Goal: Information Seeking & Learning: Compare options

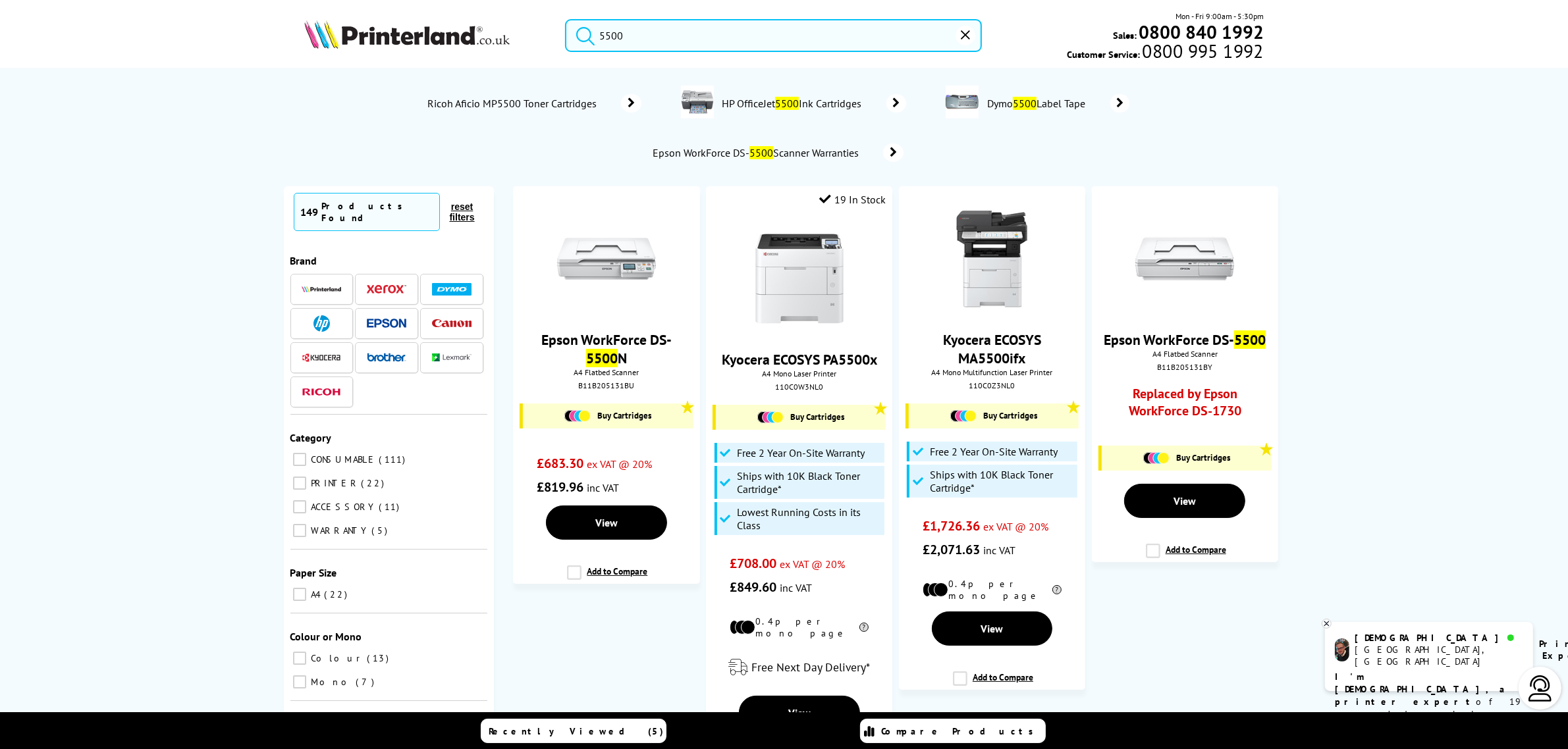
type input "5500"
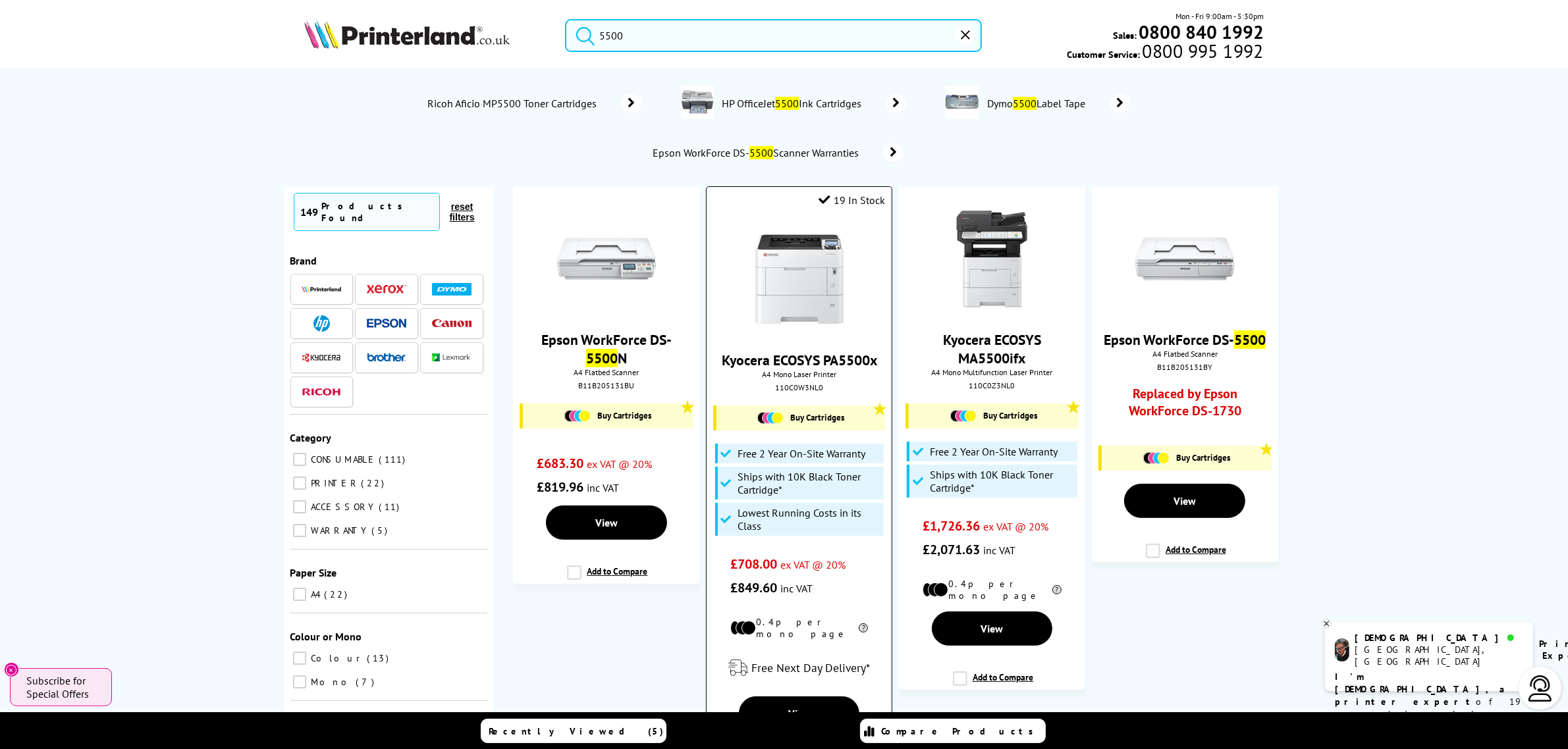
click at [778, 256] on img at bounding box center [799, 279] width 99 height 99
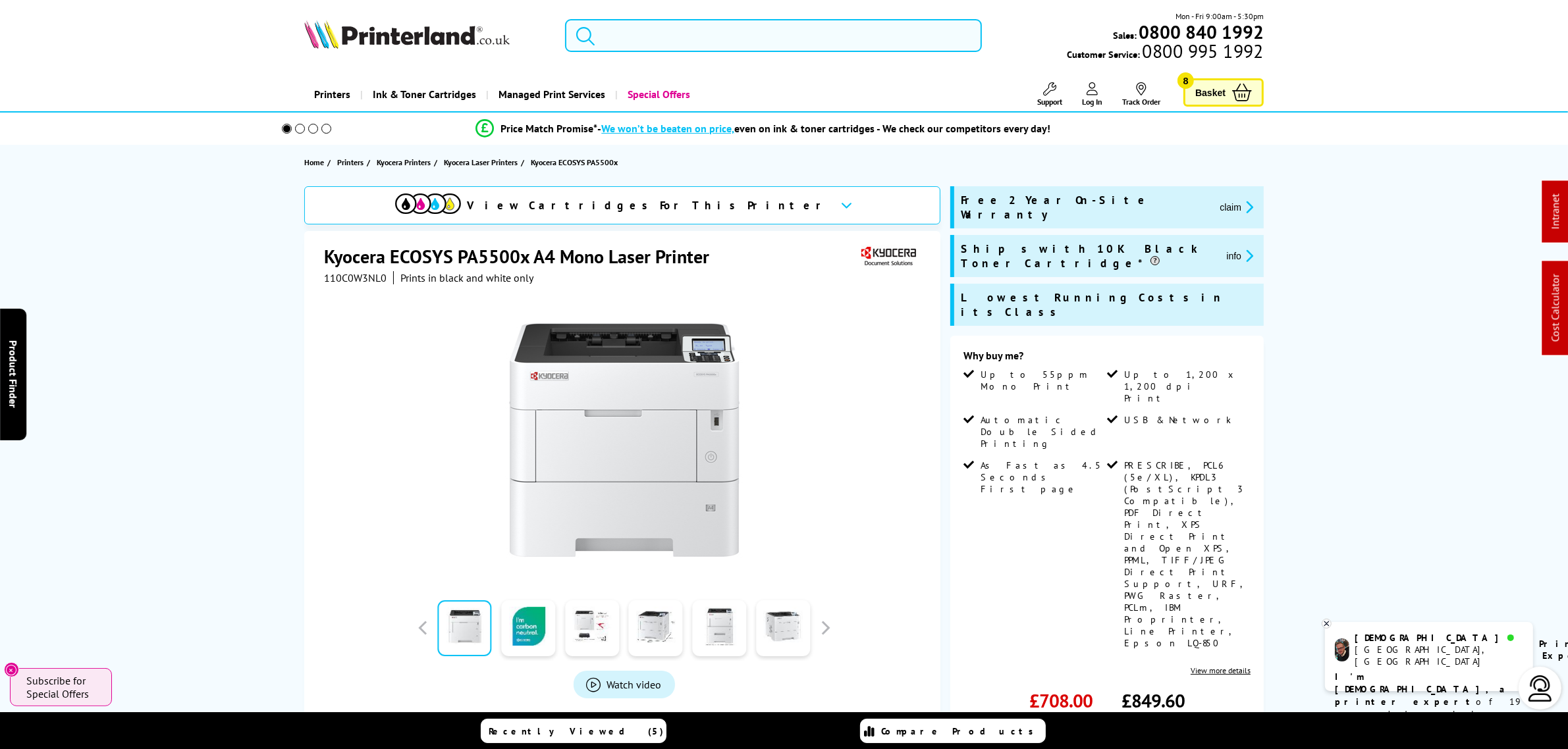
drag, startPoint x: 646, startPoint y: 34, endPoint x: 639, endPoint y: 33, distance: 7.1
click at [646, 35] on input "search" at bounding box center [773, 35] width 416 height 33
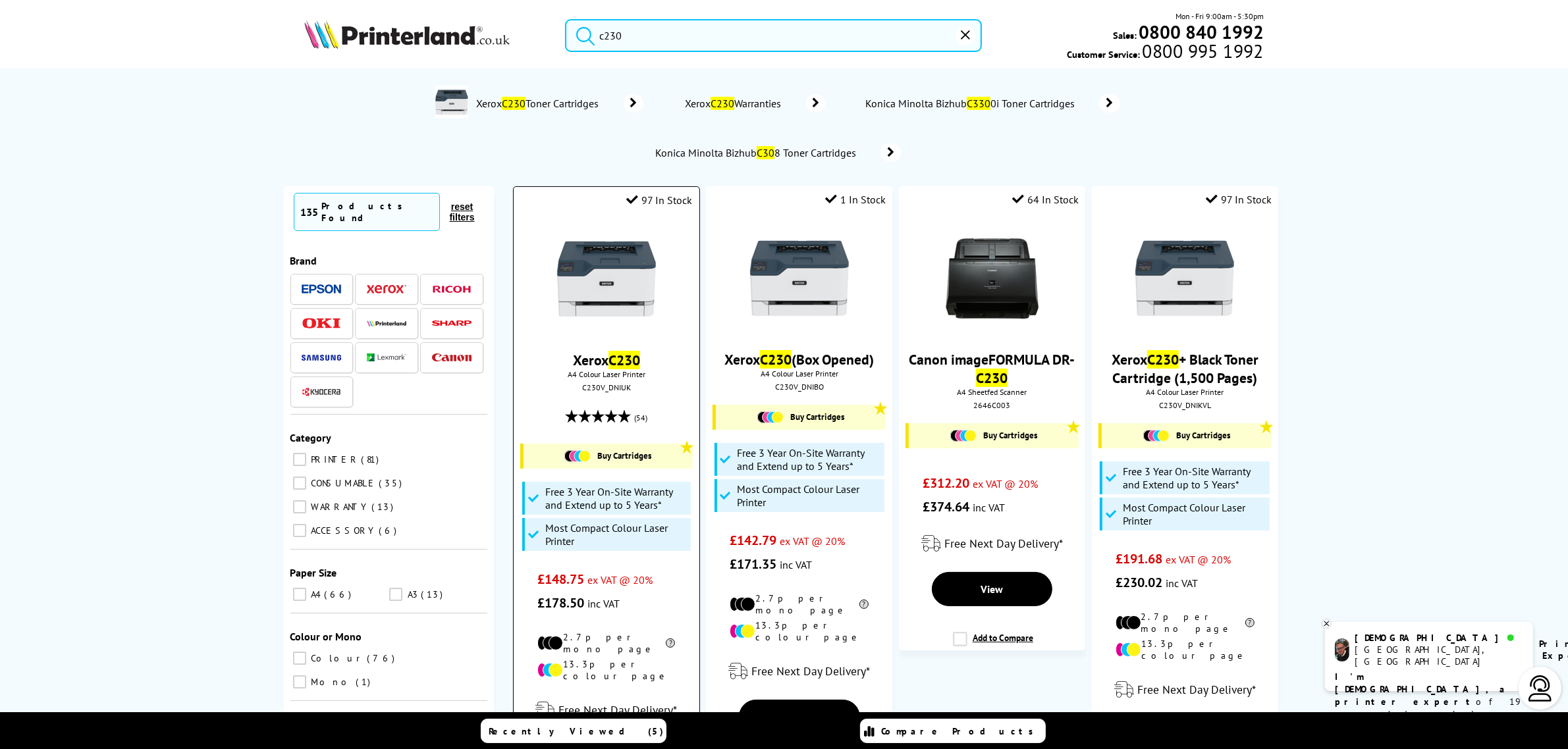
type input "c230"
click at [614, 267] on img at bounding box center [606, 279] width 99 height 99
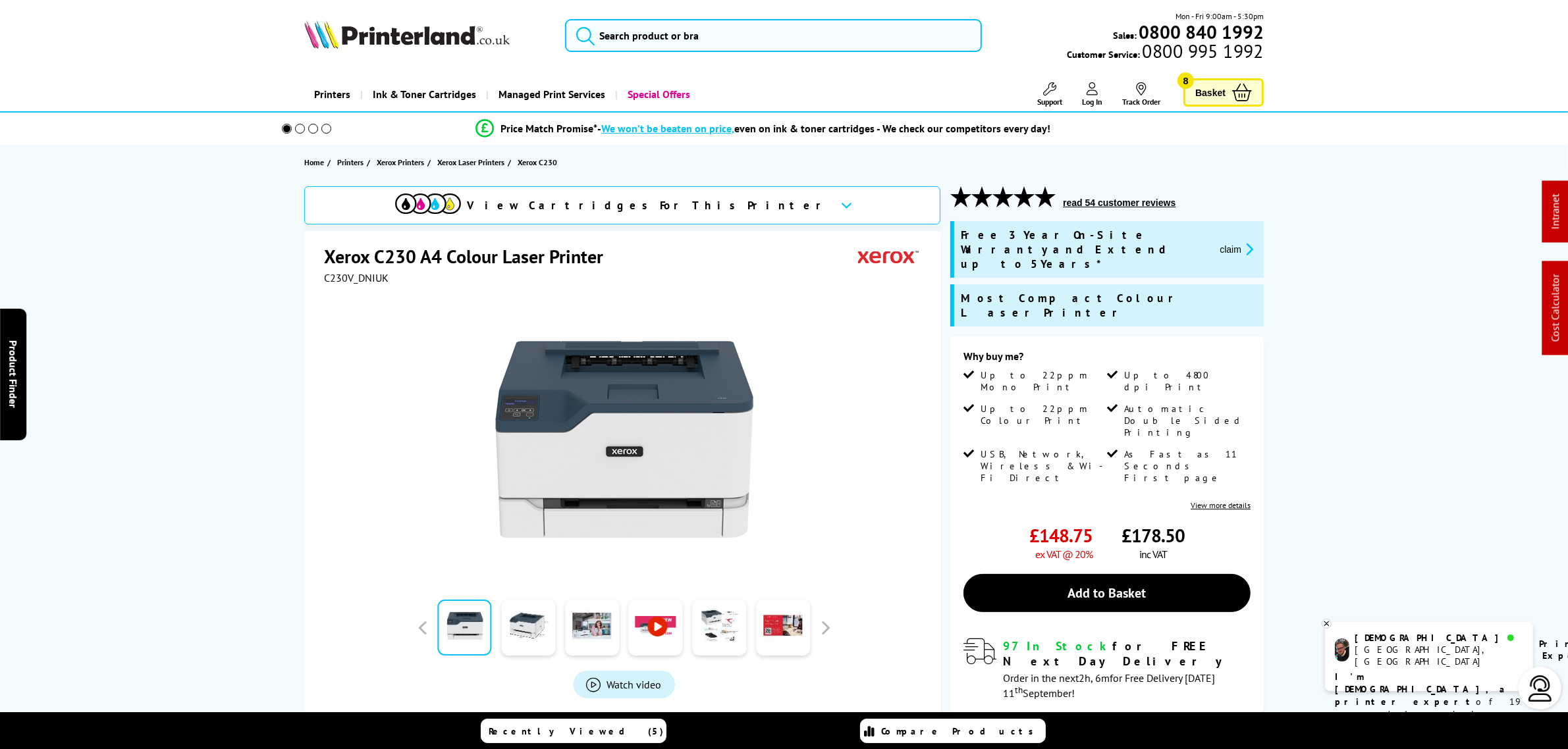
click at [343, 281] on span "C230V_DNIUK" at bounding box center [356, 277] width 65 height 13
click at [344, 281] on span "C230V_DNIUK" at bounding box center [356, 277] width 65 height 13
copy span "C230V_DNIUK"
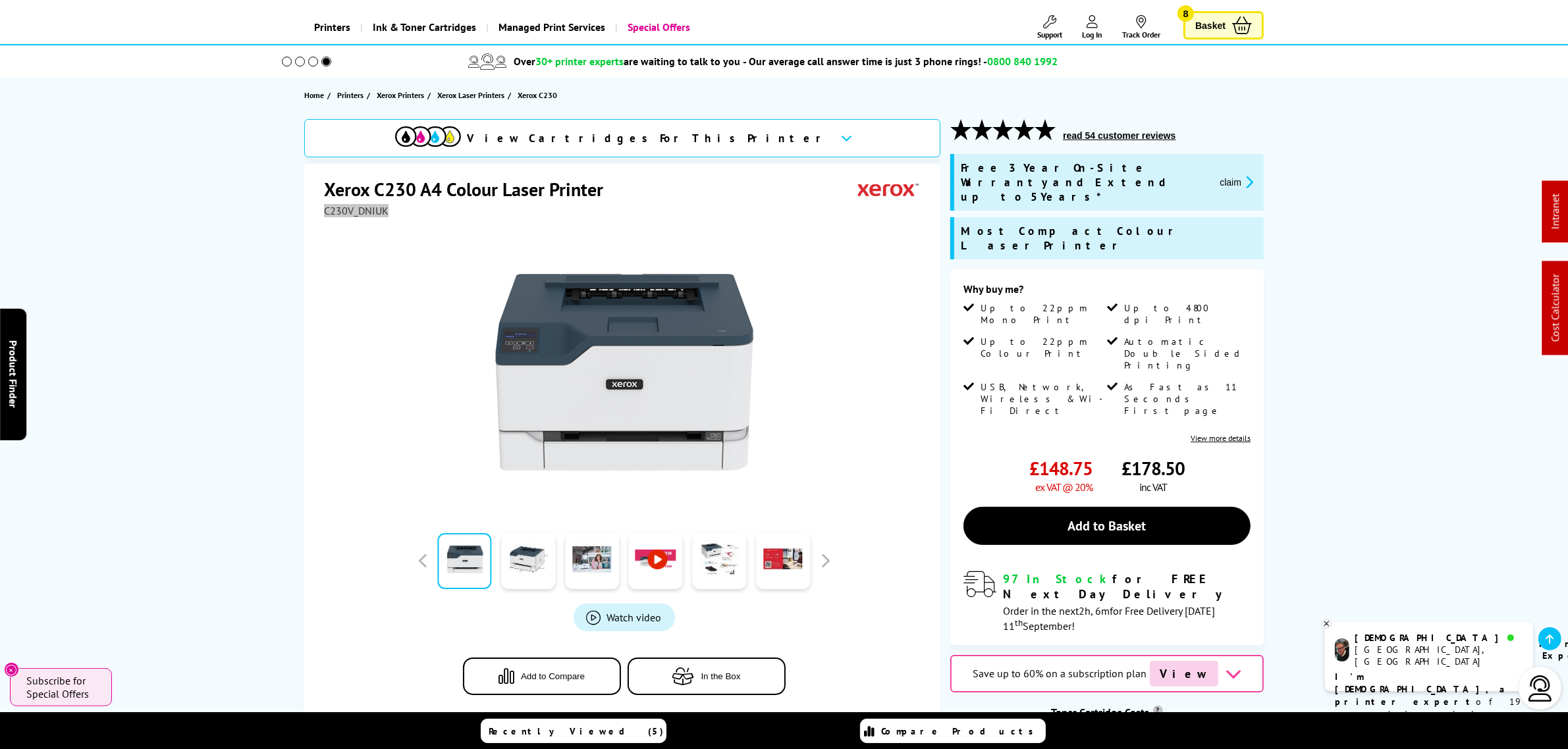
scroll to position [82, 0]
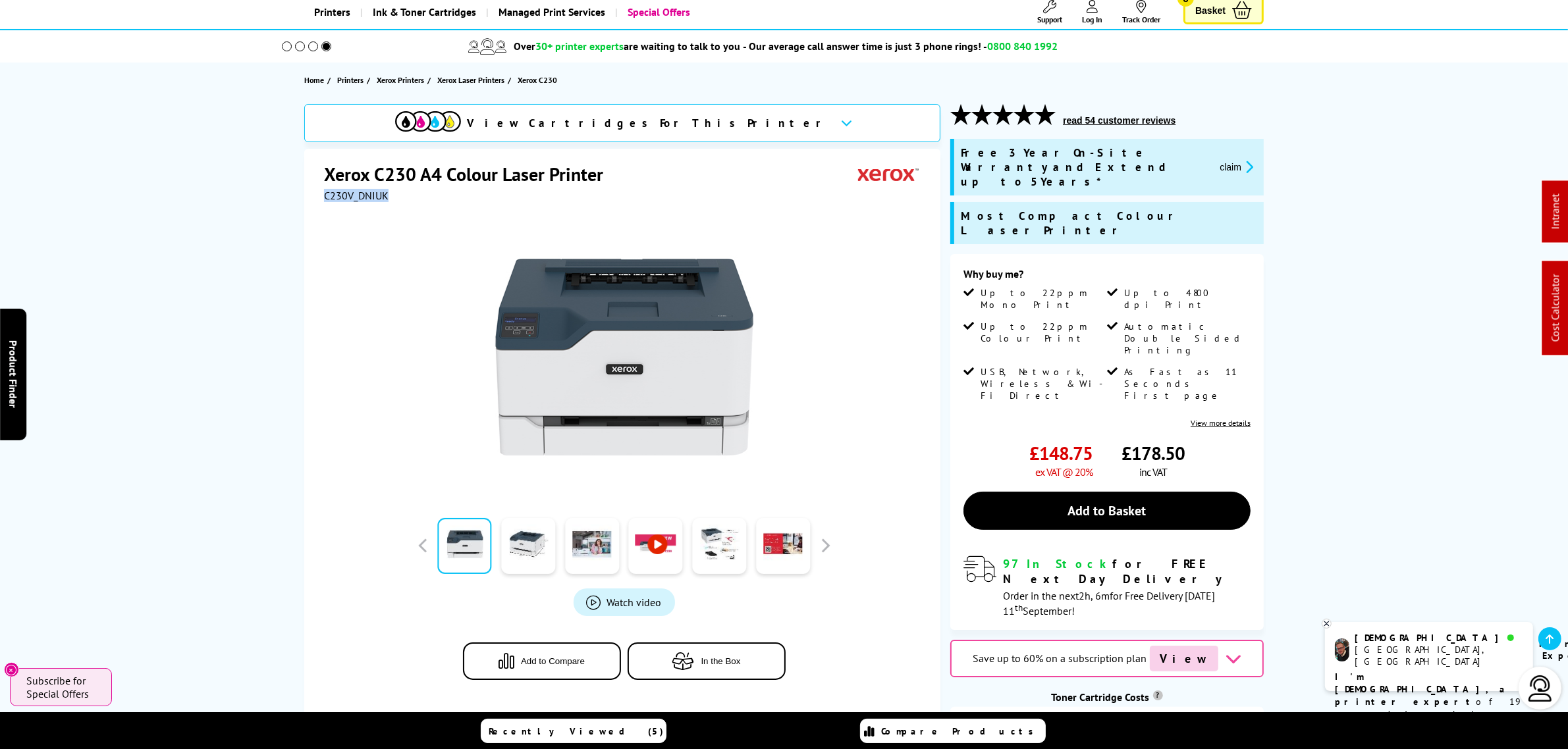
click at [1225, 164] on button "claim" at bounding box center [1236, 167] width 41 height 15
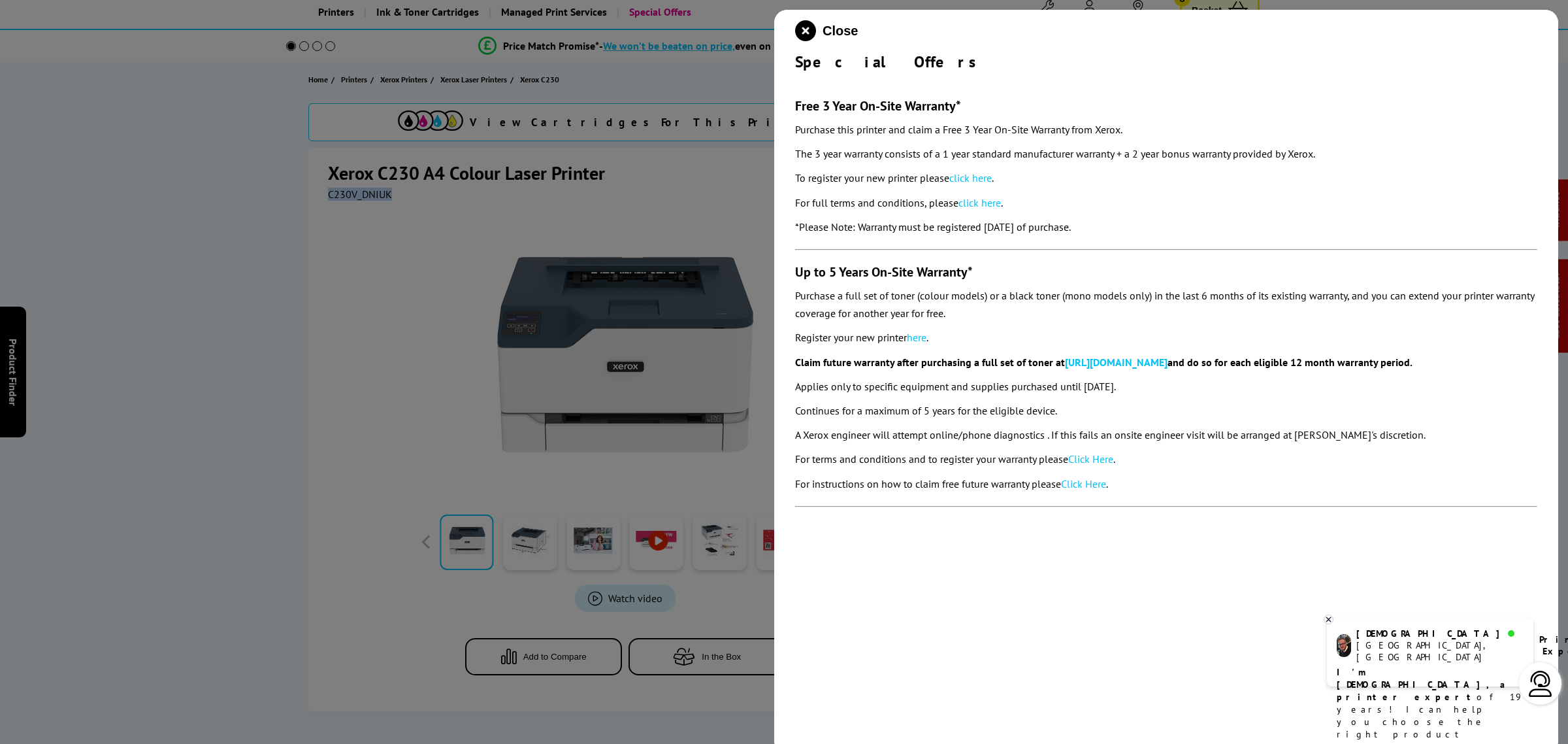
drag, startPoint x: 841, startPoint y: 103, endPoint x: 1122, endPoint y: 229, distance: 308.0
click at [1121, 229] on section "Free 3 Year On-Site Warranty* Purchase this printer and claim a Free 3 Year On-…" at bounding box center [1166, 296] width 742 height 448
copy section "Free 3 Year On-Site Warranty* Purchase this printer and claim a Free 3 Year On-…"
click at [808, 26] on icon "close modal" at bounding box center [806, 31] width 21 height 21
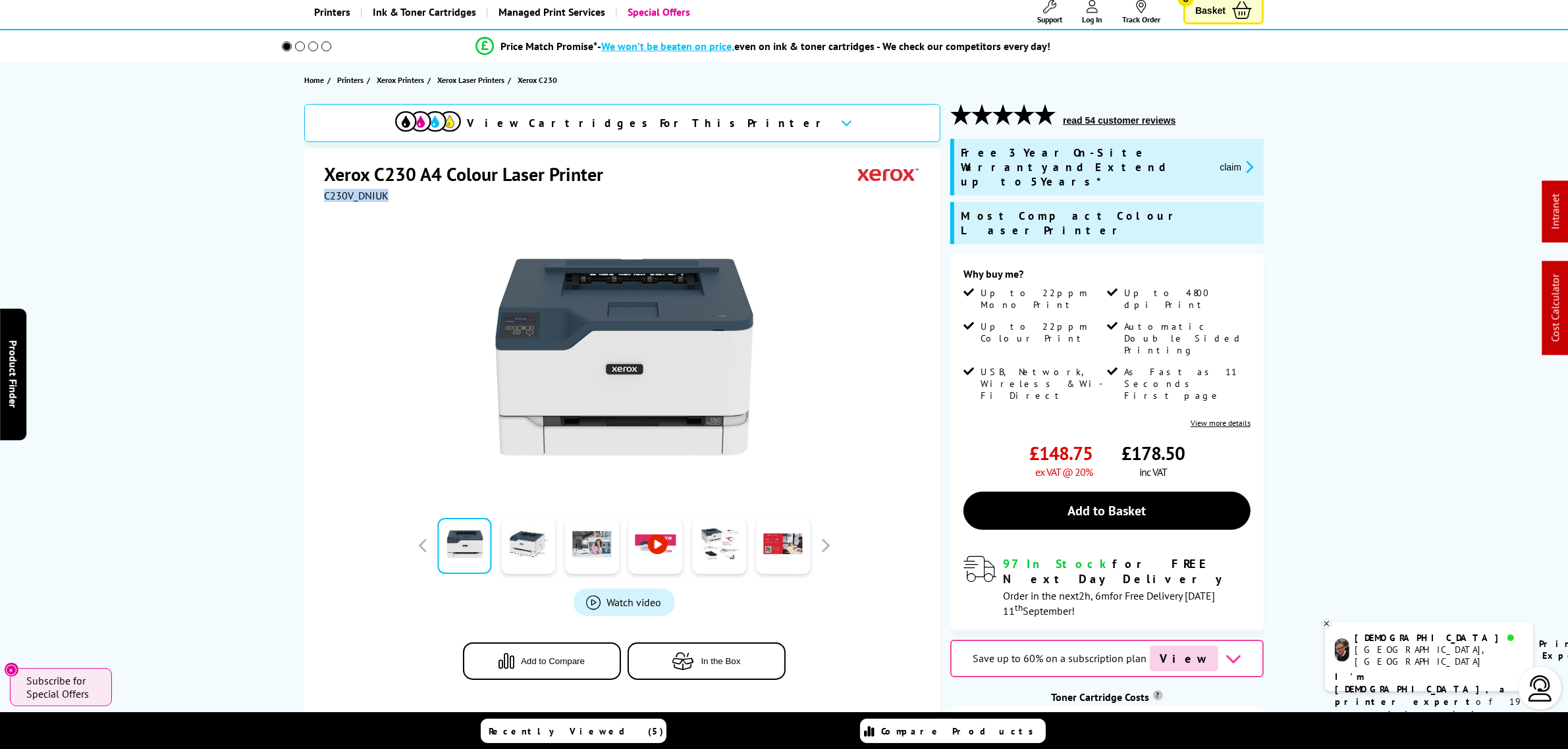
scroll to position [0, 0]
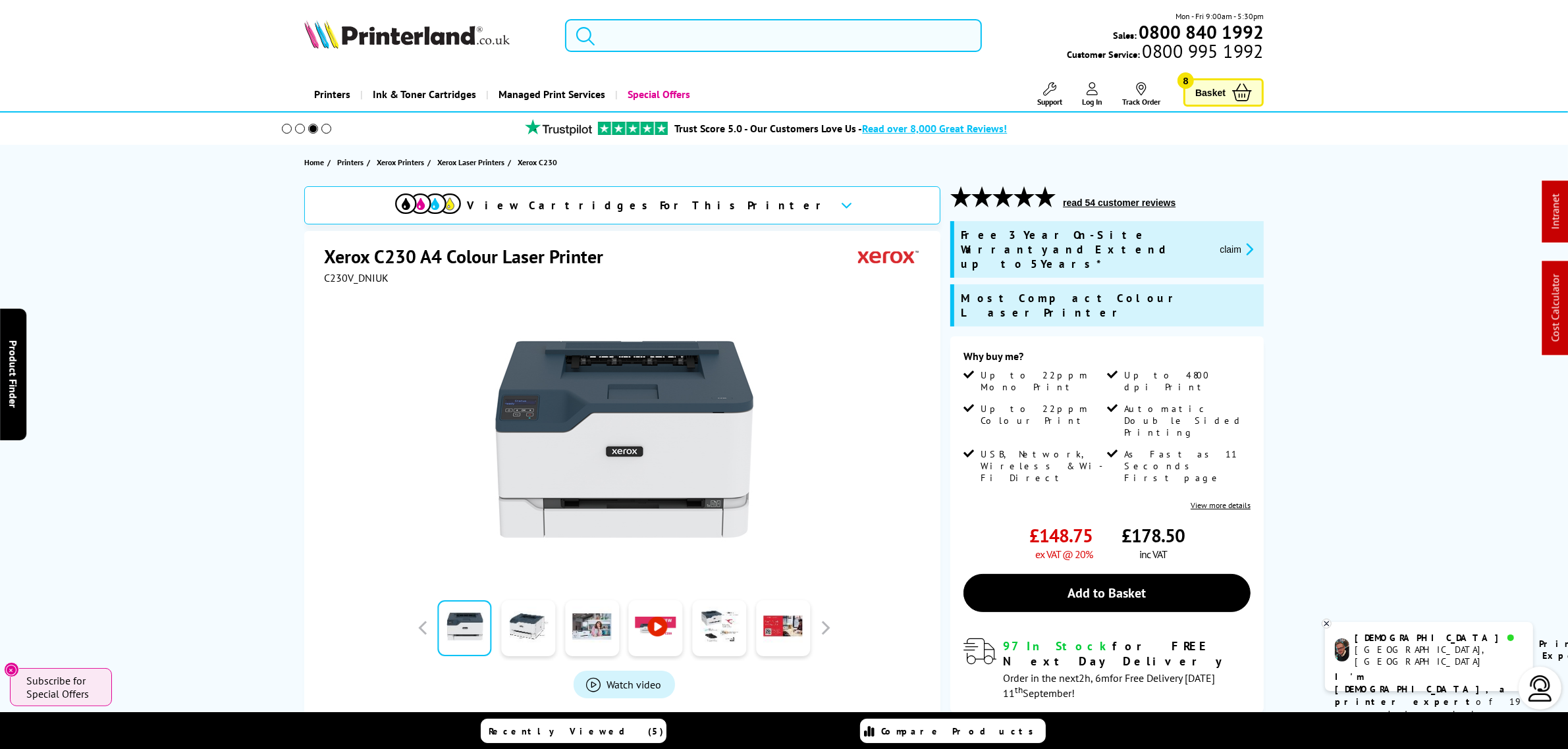
click at [661, 34] on input "search" at bounding box center [773, 35] width 416 height 33
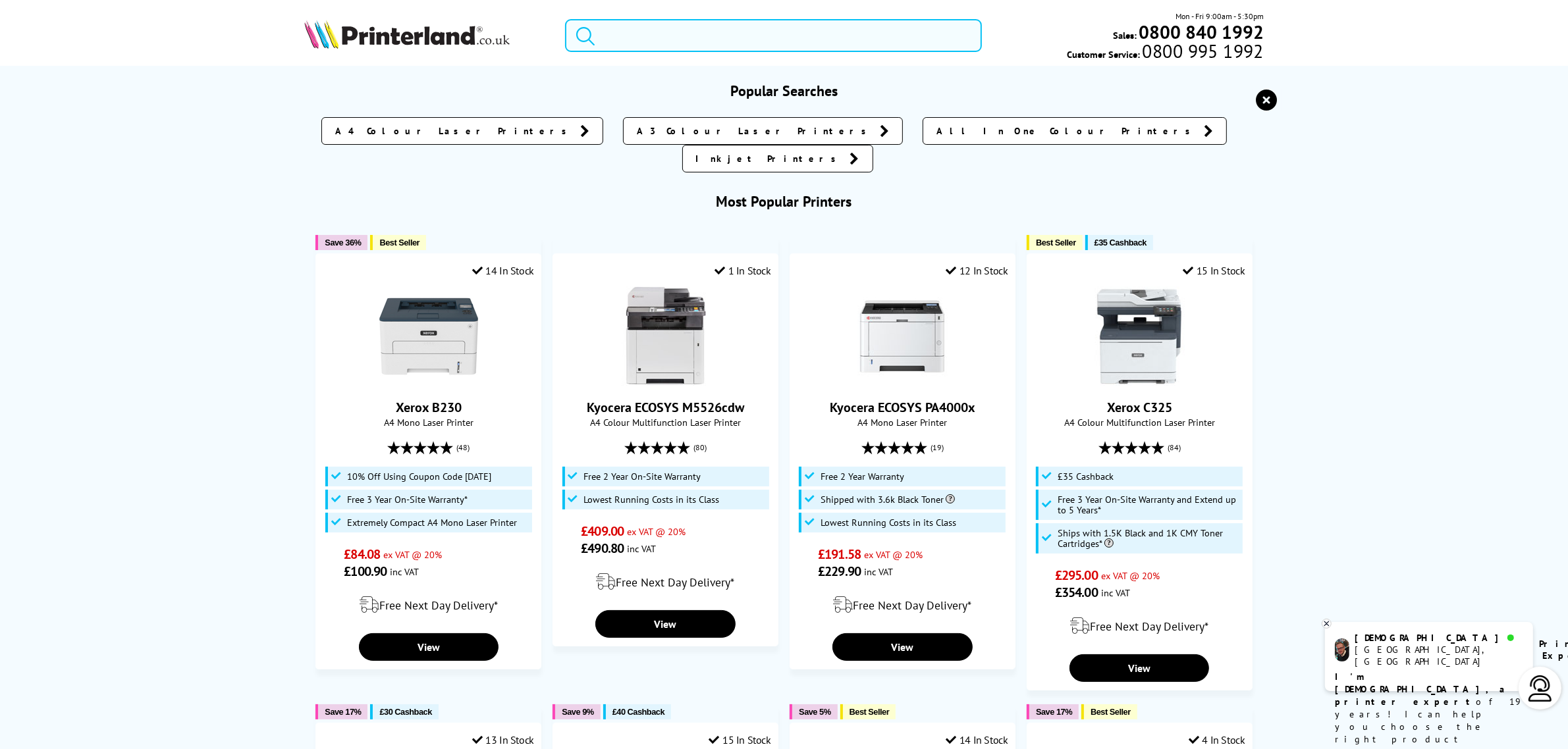
click at [661, 34] on input "search" at bounding box center [773, 35] width 416 height 33
click at [636, 32] on input "search" at bounding box center [773, 35] width 416 height 33
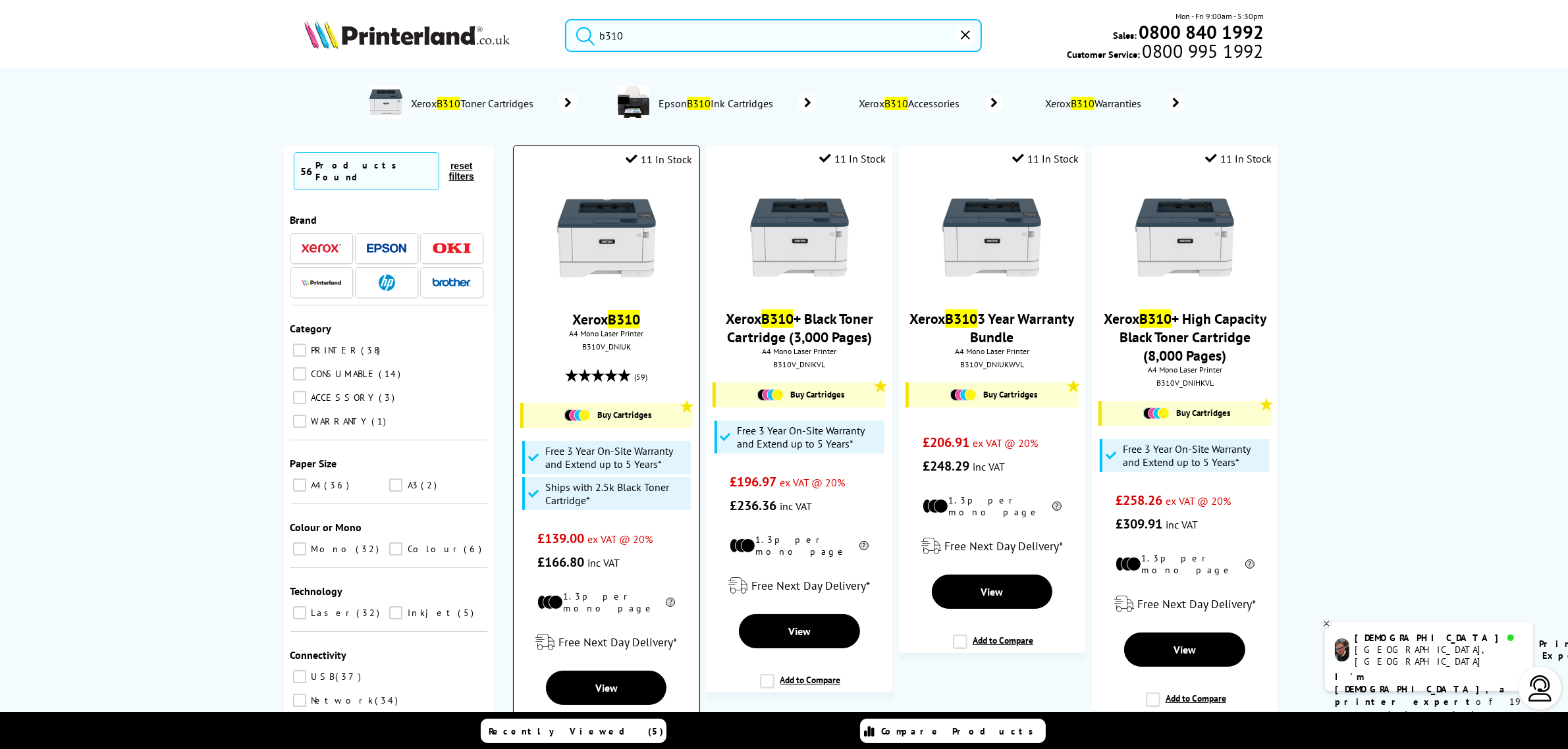
type input "b310"
click at [610, 207] on img at bounding box center [606, 238] width 99 height 99
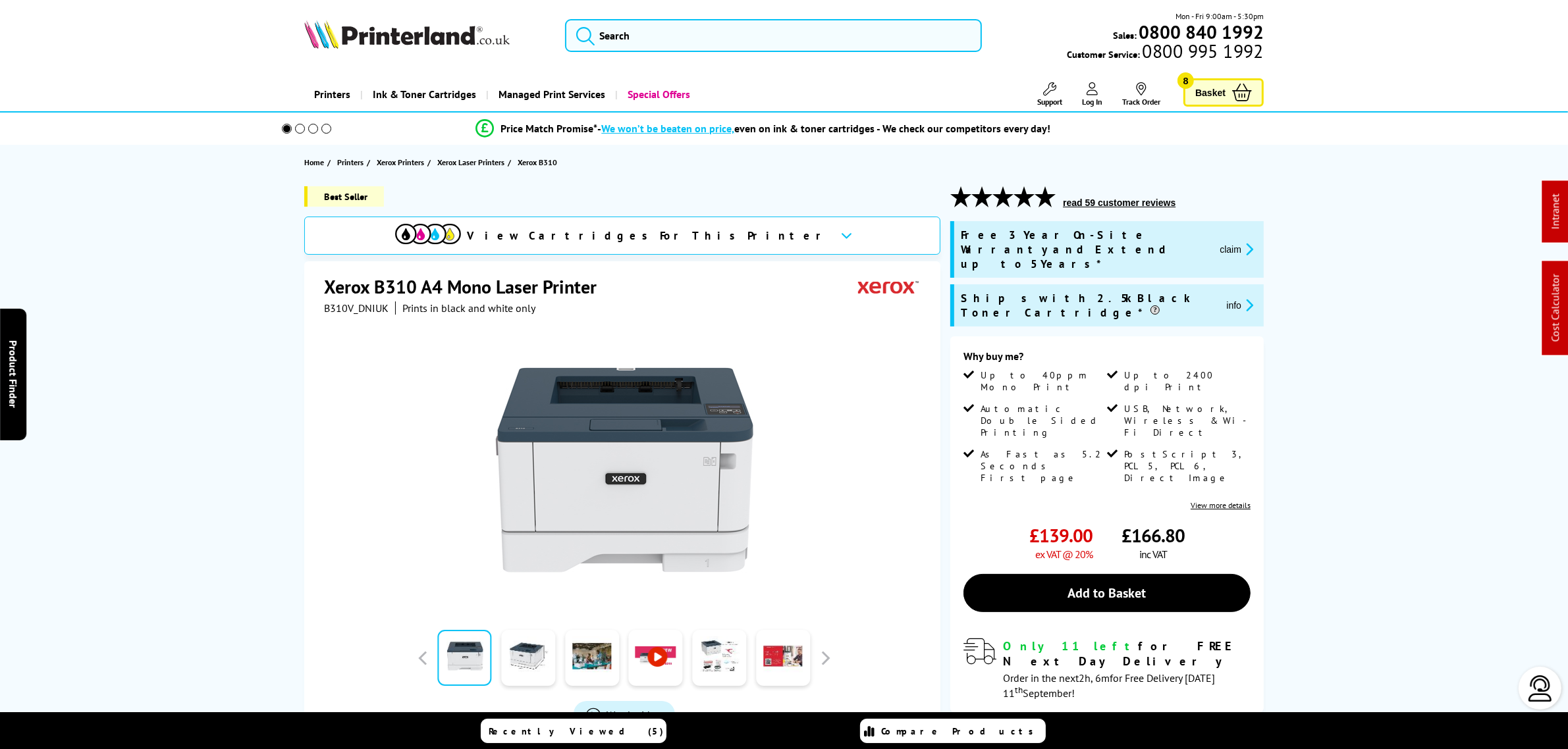
scroll to position [164, 0]
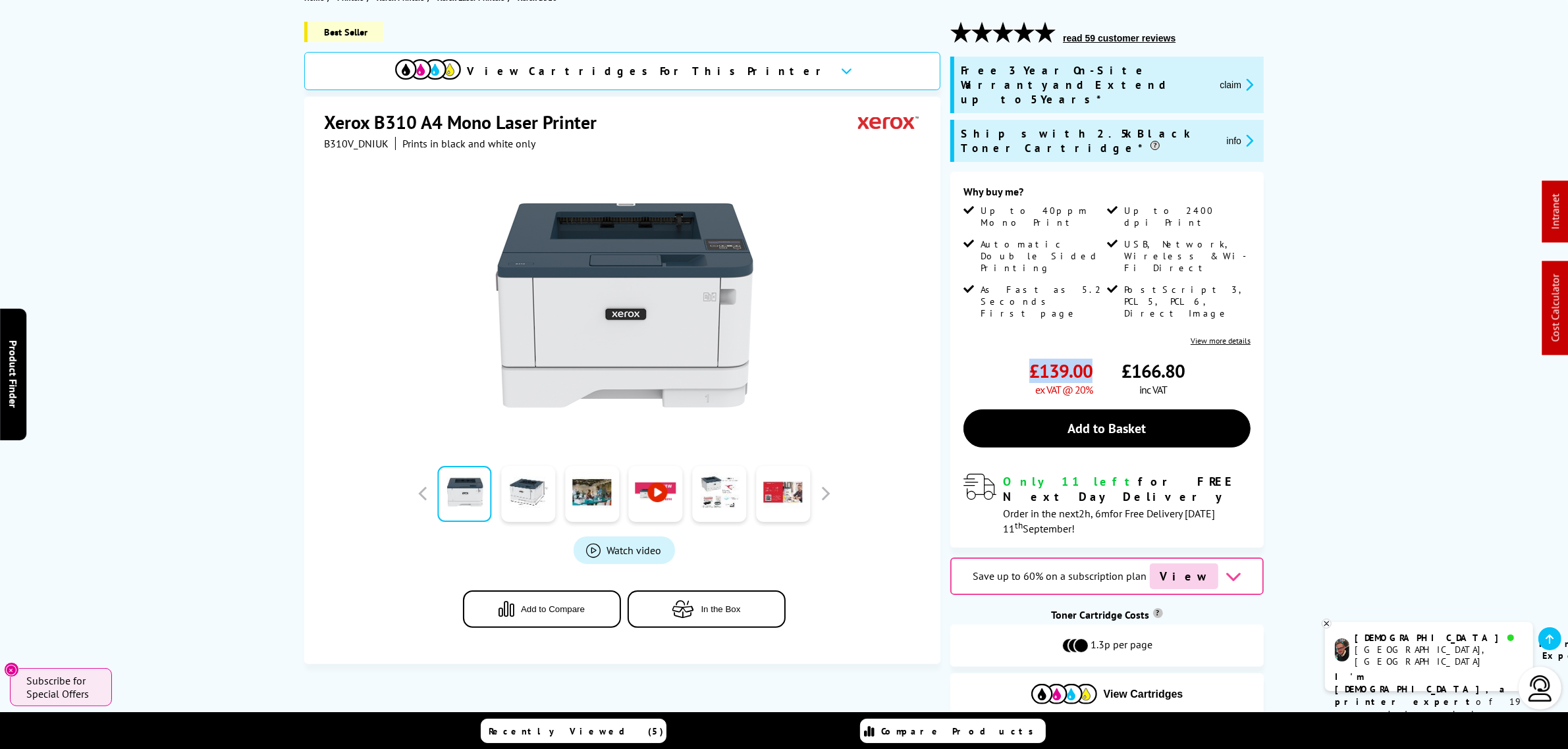
drag, startPoint x: 1092, startPoint y: 301, endPoint x: 1034, endPoint y: 305, distance: 58.1
click at [1034, 359] on span "£139.00" at bounding box center [1061, 371] width 63 height 25
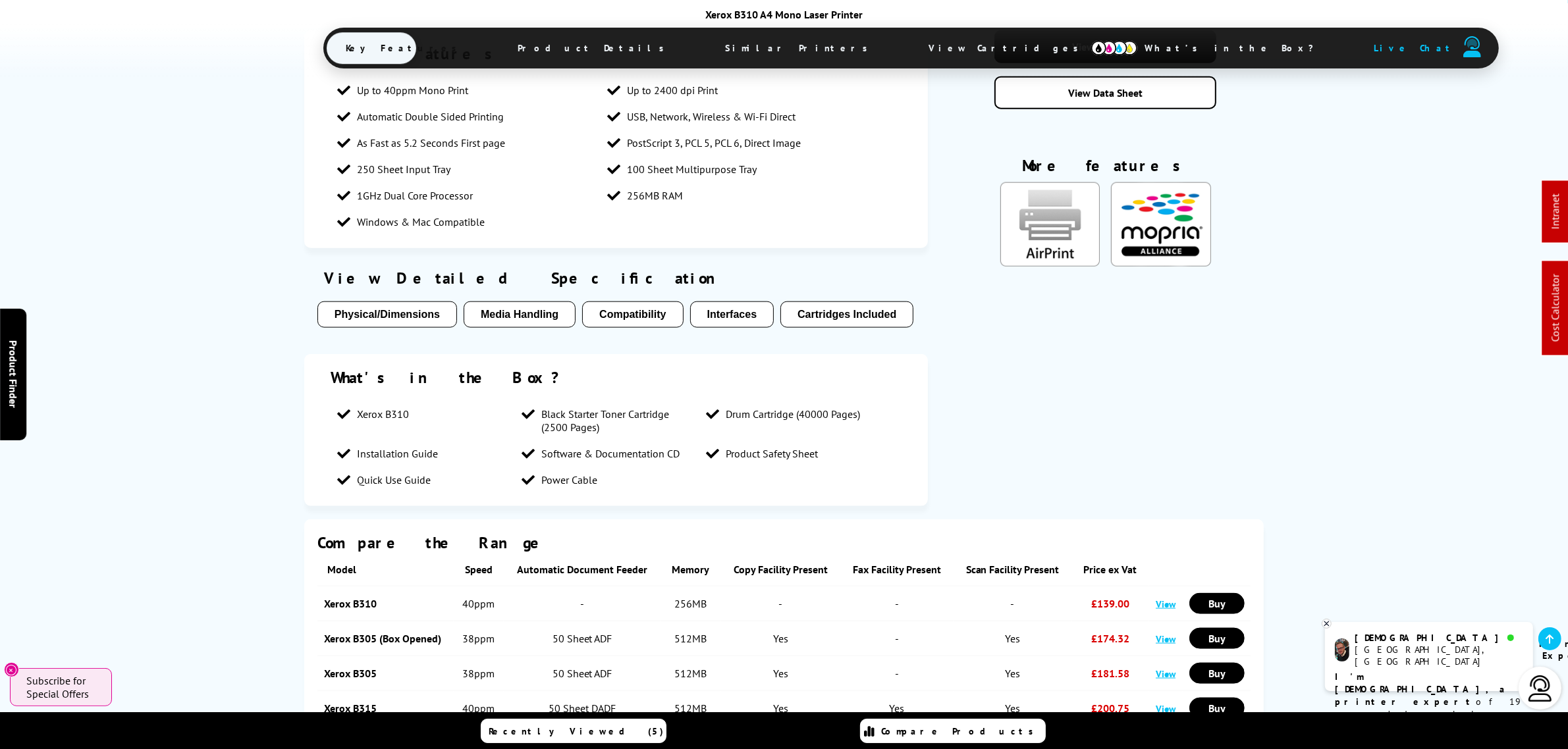
scroll to position [1810, 0]
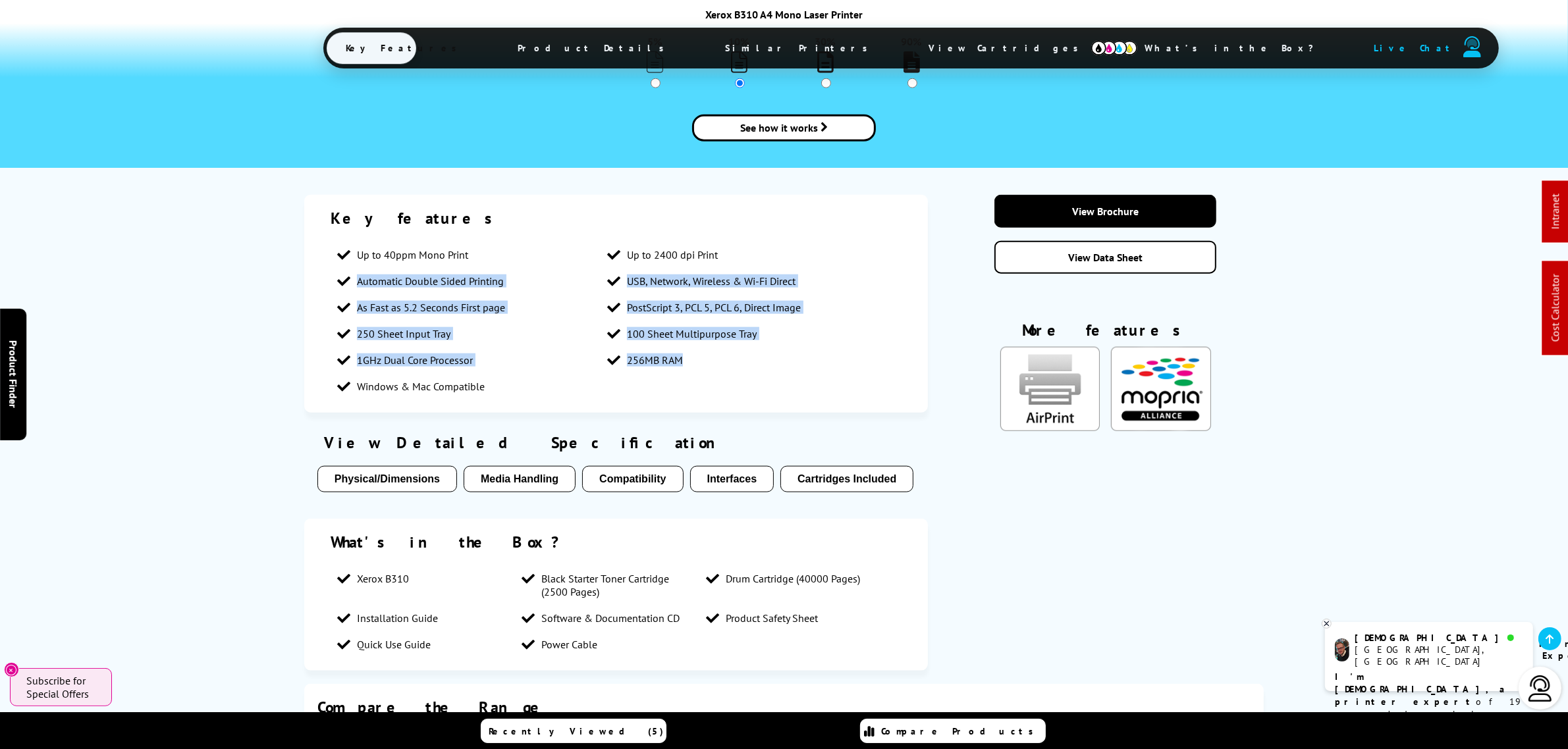
drag, startPoint x: 727, startPoint y: 344, endPoint x: 324, endPoint y: 229, distance: 419.1
click at [324, 229] on div "Key features Up to 40ppm Mono Print Up to 2400 dpi Print Automatic Double Sided…" at bounding box center [616, 304] width 624 height 218
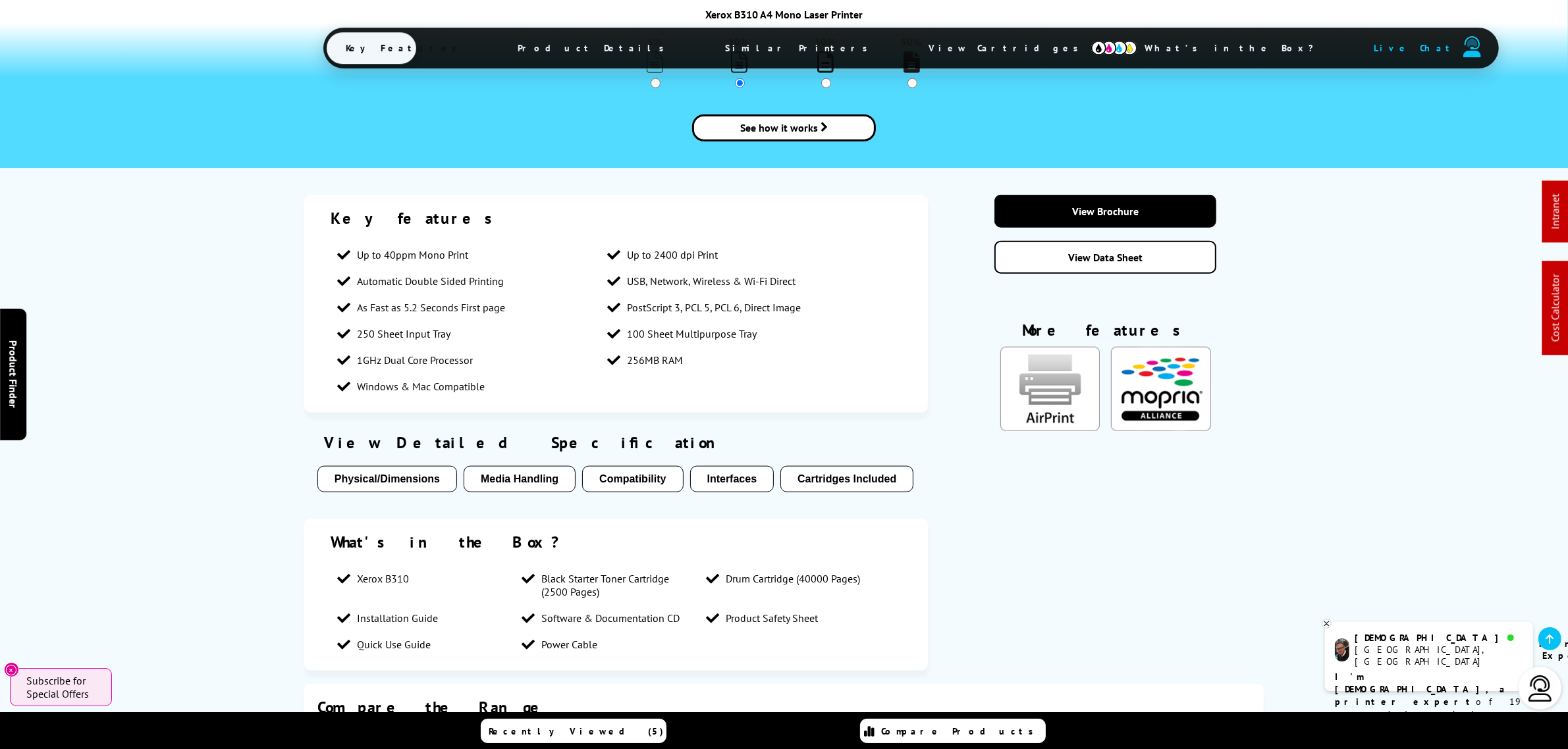
click at [588, 340] on div "Key features Up to 40ppm Mono Print Up to 2400 dpi Print Automatic Double Sided…" at bounding box center [616, 304] width 624 height 218
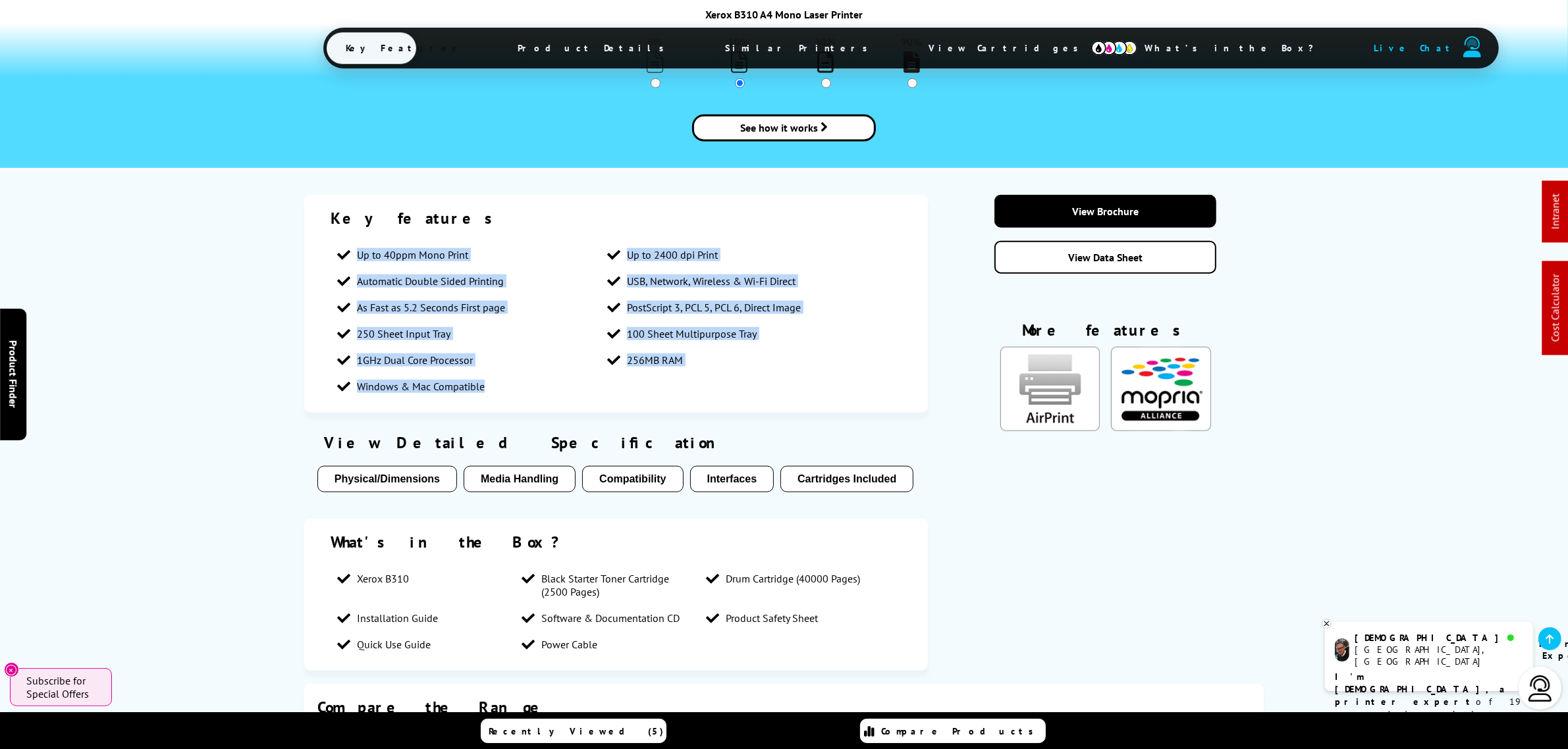
drag, startPoint x: 534, startPoint y: 336, endPoint x: 356, endPoint y: 176, distance: 239.3
click at [356, 241] on ul "Up to 40ppm Mono Print Up to 2400 dpi Print Automatic Double Sided Printing USB…" at bounding box center [616, 320] width 571 height 158
click at [551, 373] on li "Windows & Mac Compatible" at bounding box center [466, 387] width 270 height 27
click at [739, 324] on ul "Up to 40ppm Mono Print Up to 2400 dpi Print Automatic Double Sided Printing USB…" at bounding box center [616, 320] width 571 height 158
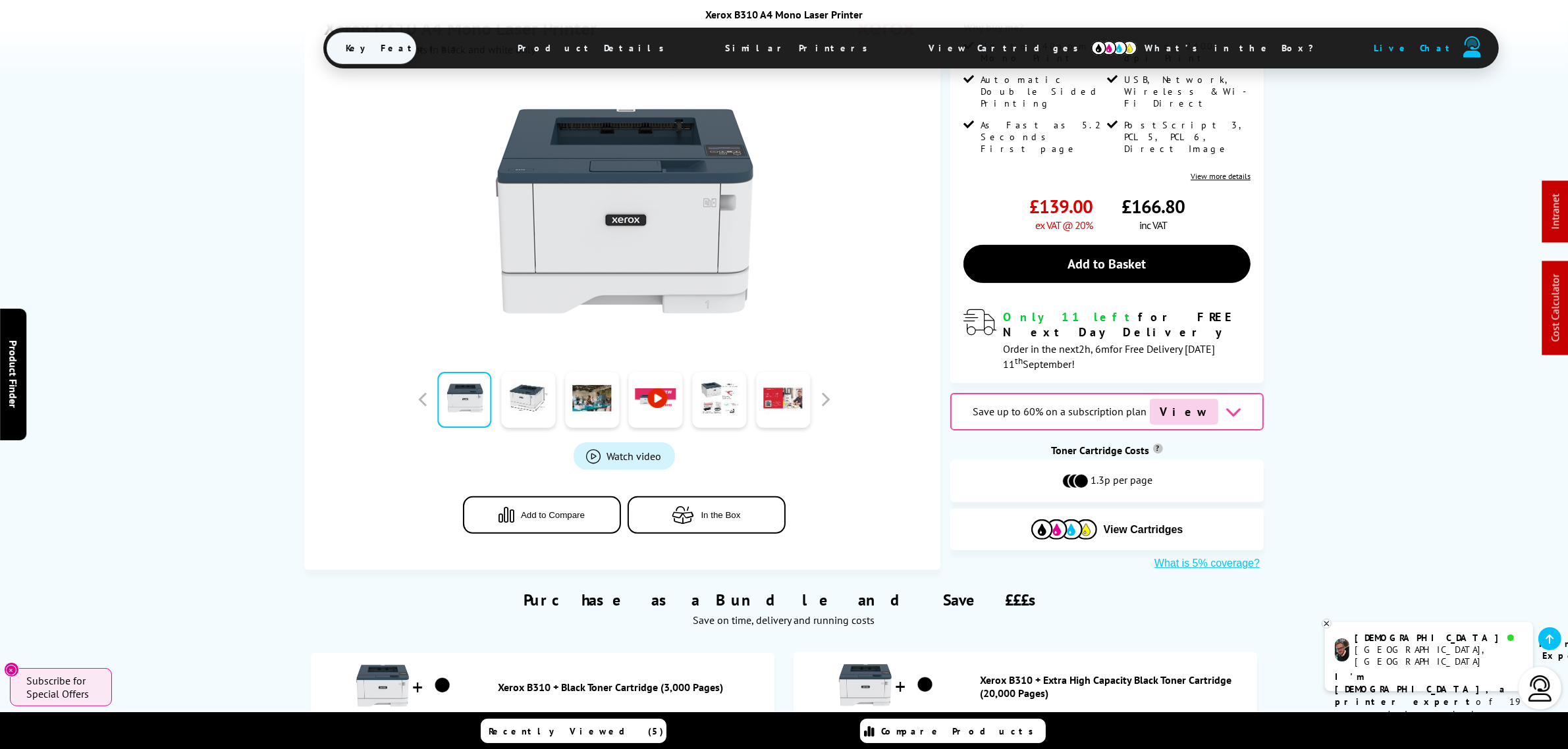
scroll to position [0, 0]
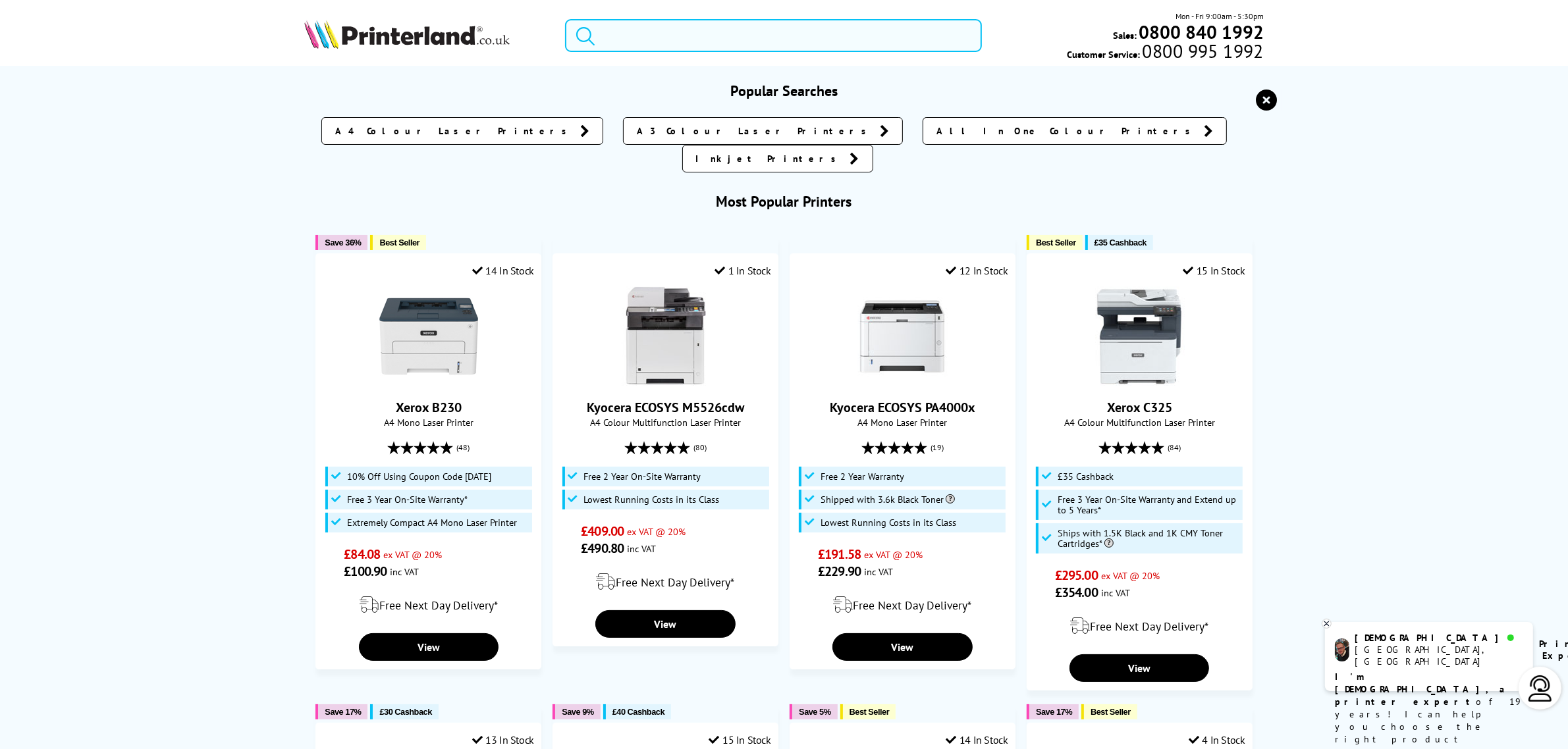
click at [662, 31] on input "search" at bounding box center [773, 35] width 416 height 33
drag, startPoint x: 642, startPoint y: 28, endPoint x: 631, endPoint y: 32, distance: 11.7
click at [631, 32] on input "search" at bounding box center [773, 35] width 416 height 33
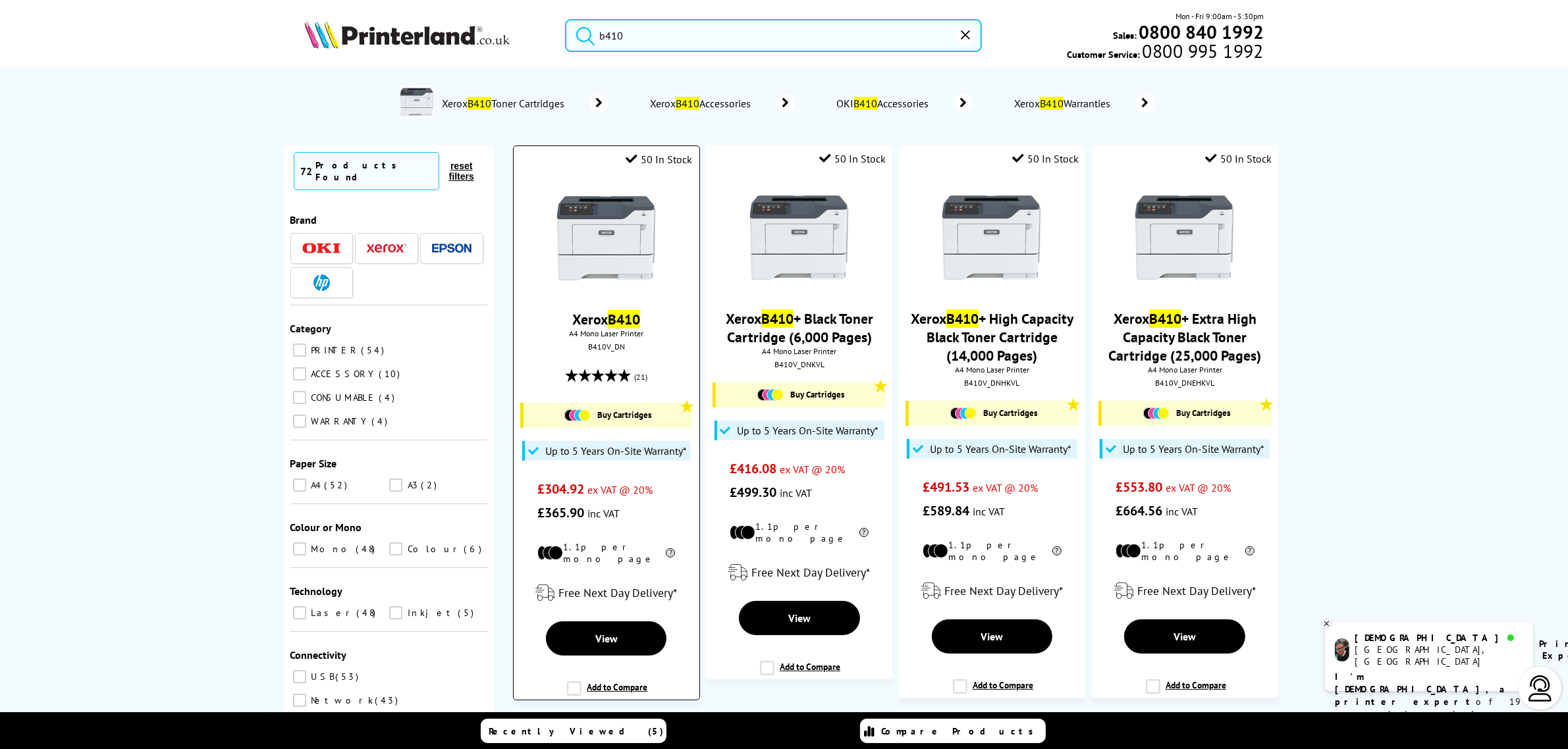
type input "b410"
click at [617, 236] on img at bounding box center [606, 238] width 99 height 99
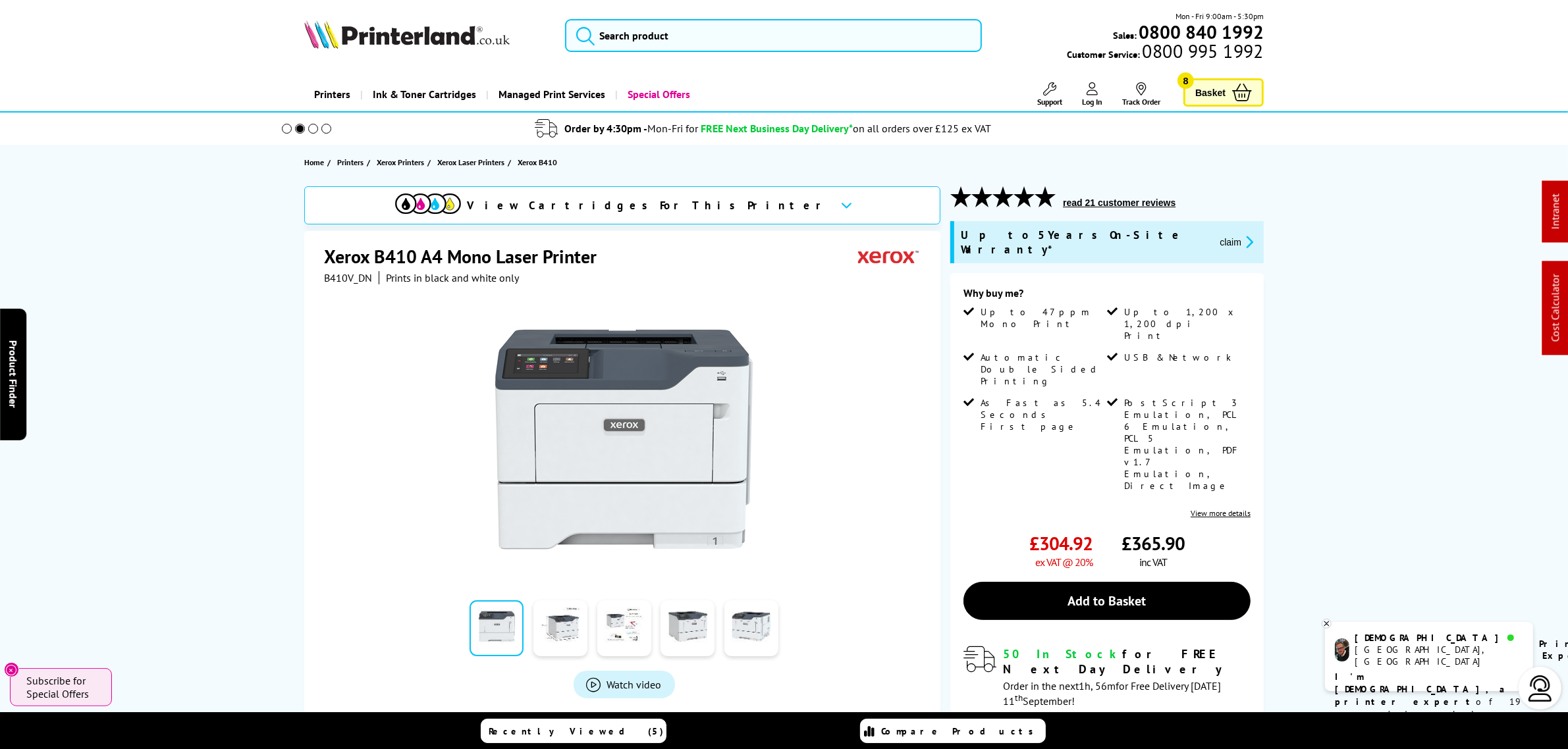
click at [900, 423] on div at bounding box center [624, 433] width 600 height 298
click at [729, 41] on input "search" at bounding box center [773, 35] width 416 height 33
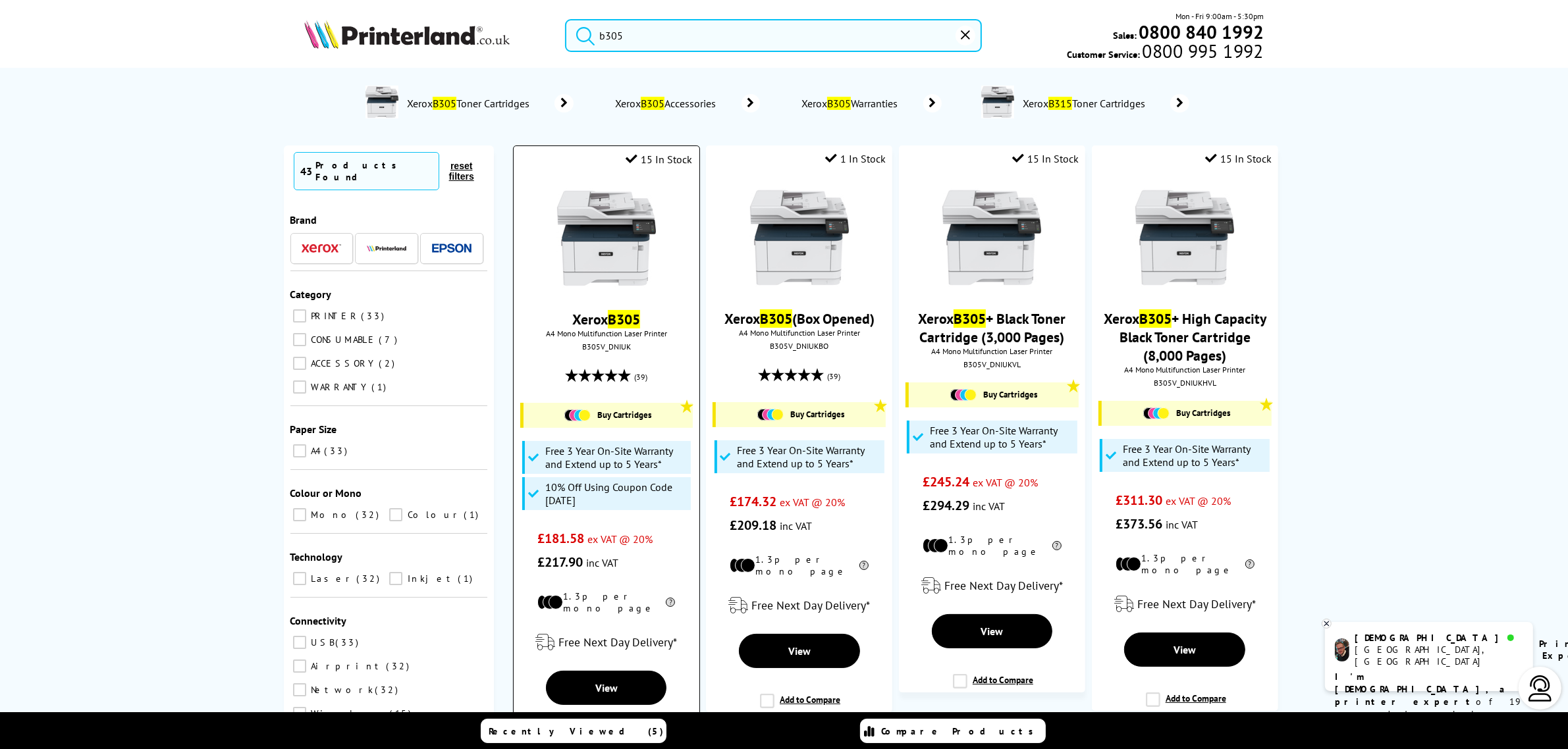
type input "b305"
click at [584, 258] on img at bounding box center [606, 238] width 99 height 99
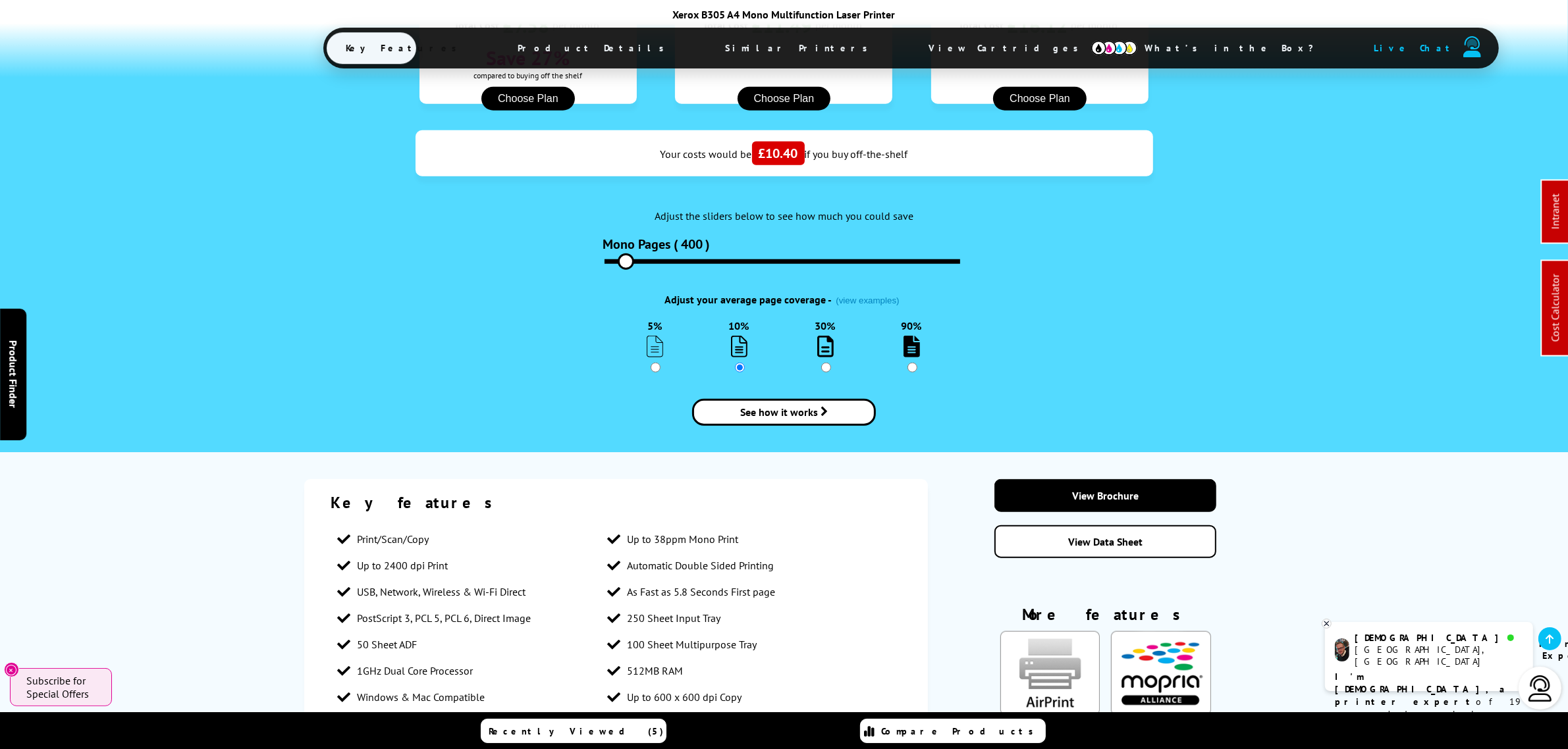
scroll to position [1550, 0]
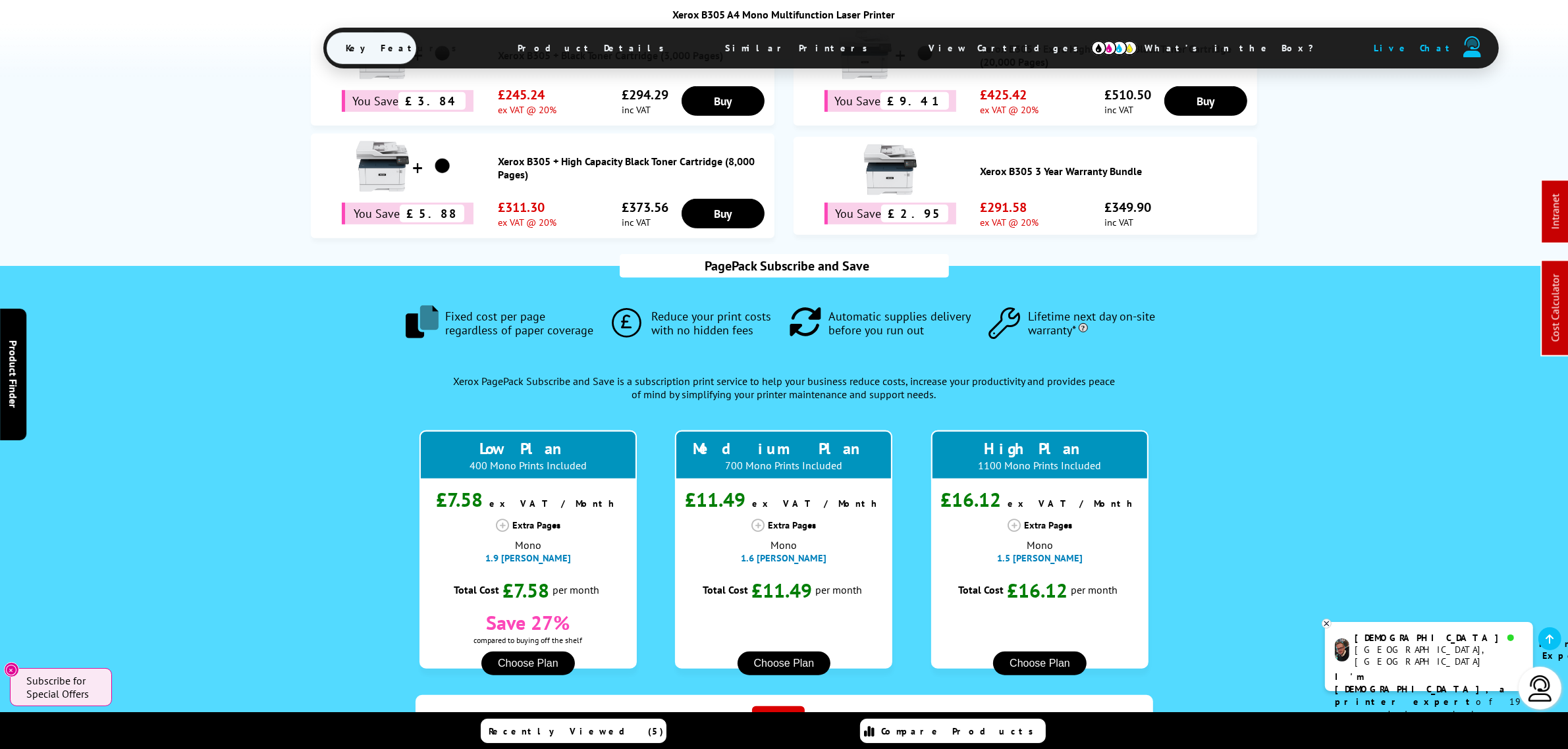
drag, startPoint x: 591, startPoint y: 258, endPoint x: 610, endPoint y: 262, distance: 19.4
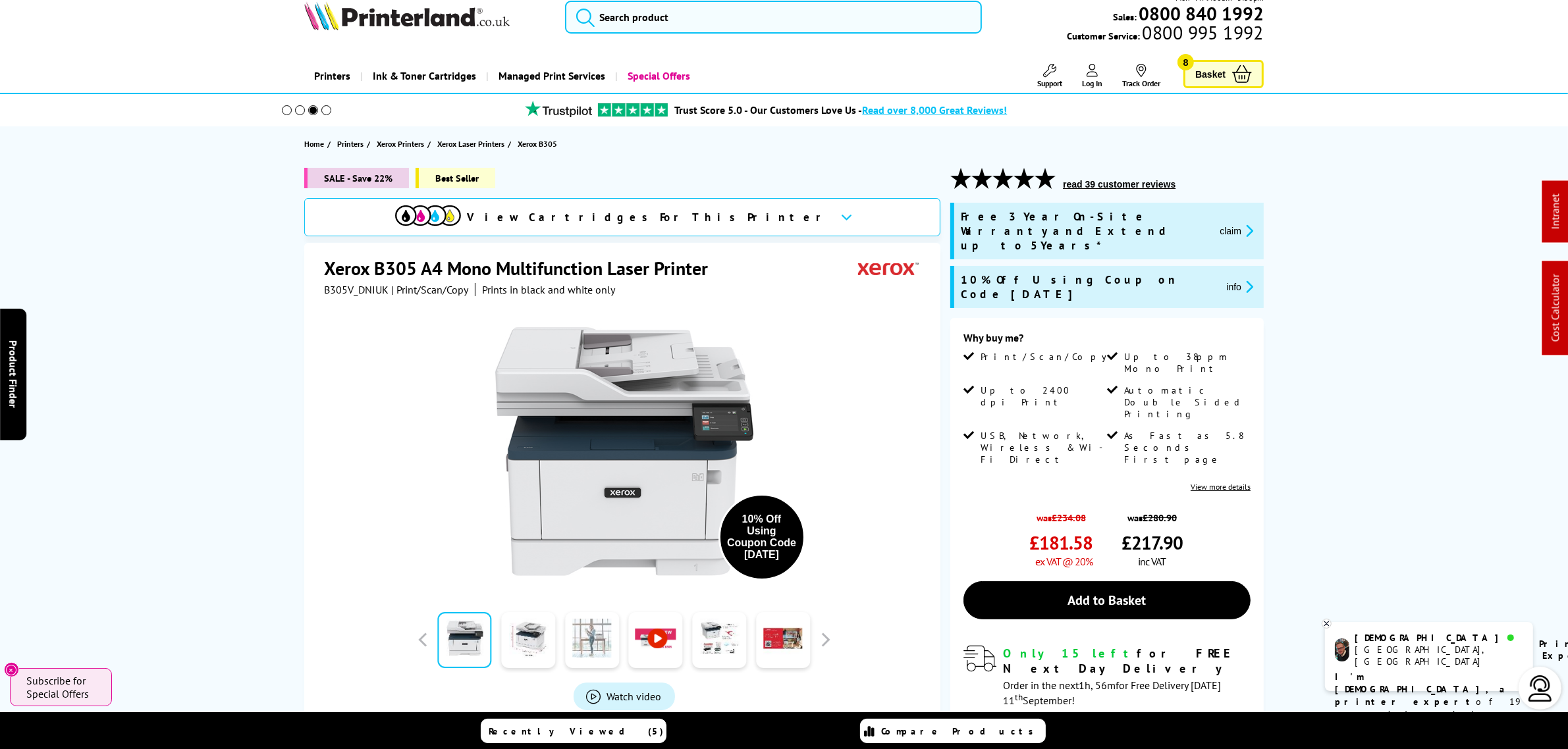
scroll to position [0, 0]
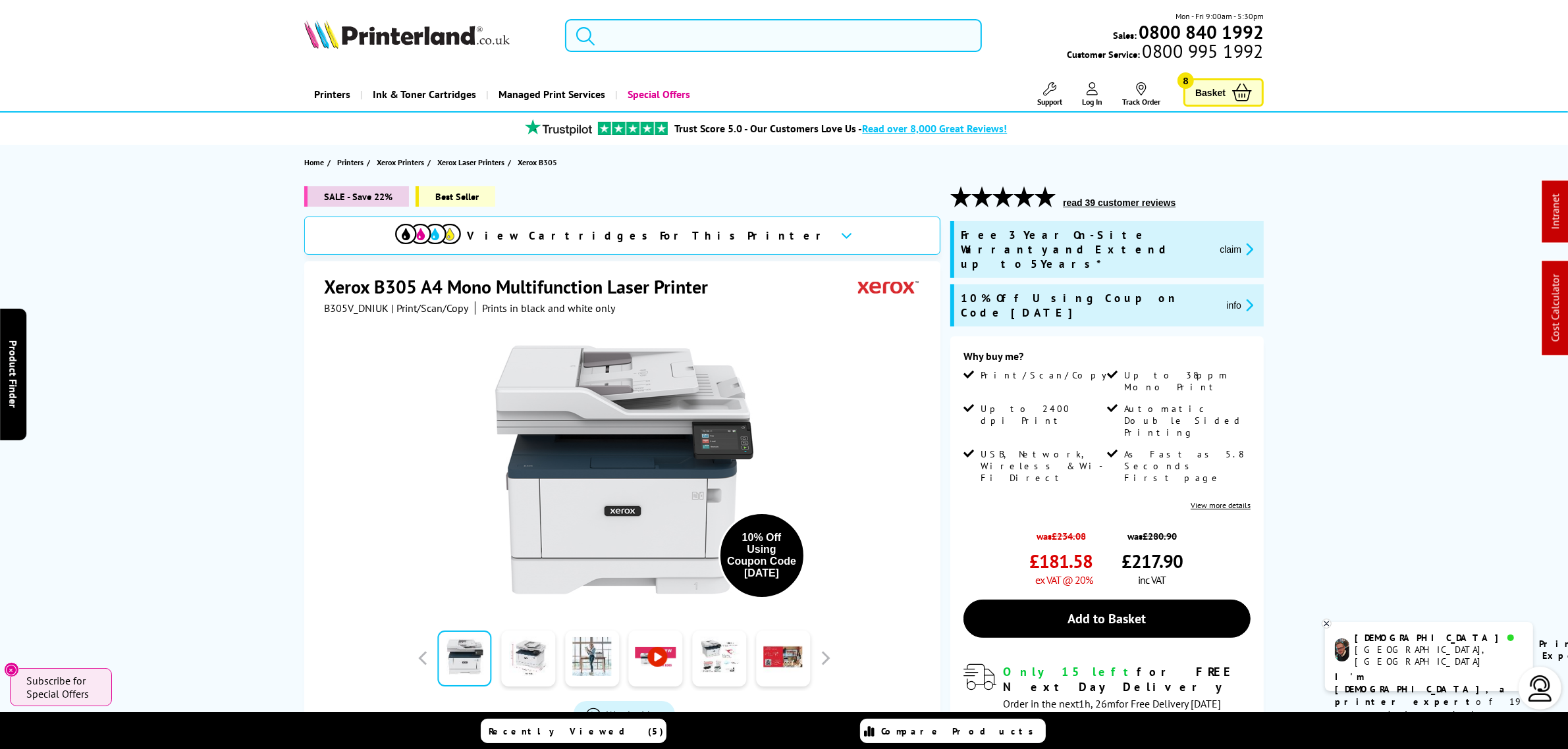
click at [645, 31] on input "search" at bounding box center [773, 35] width 416 height 33
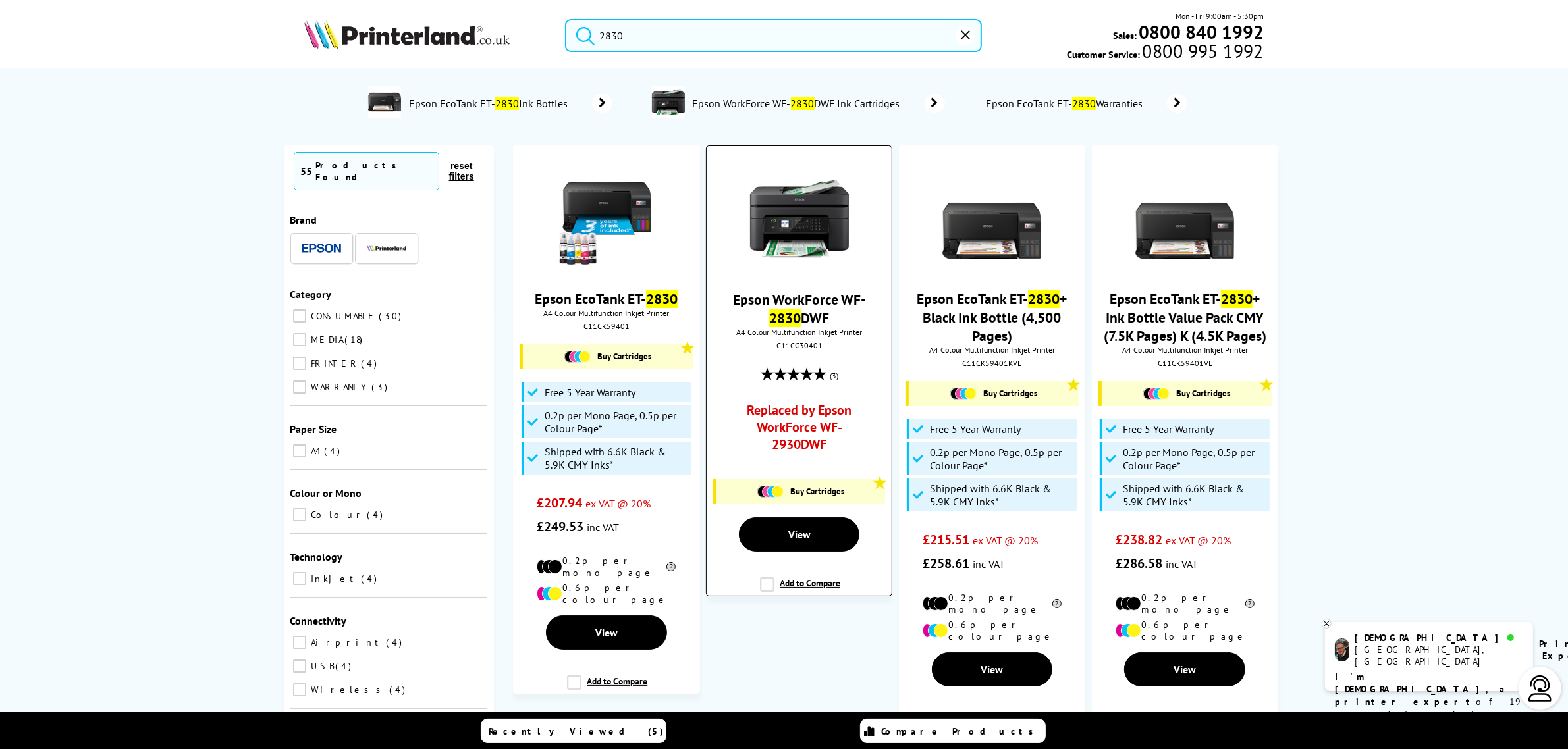
type input "2830"
click at [825, 429] on link "Replaced by Epson WorkForce WF-2930DWF" at bounding box center [799, 430] width 138 height 58
